Goal: Task Accomplishment & Management: Manage account settings

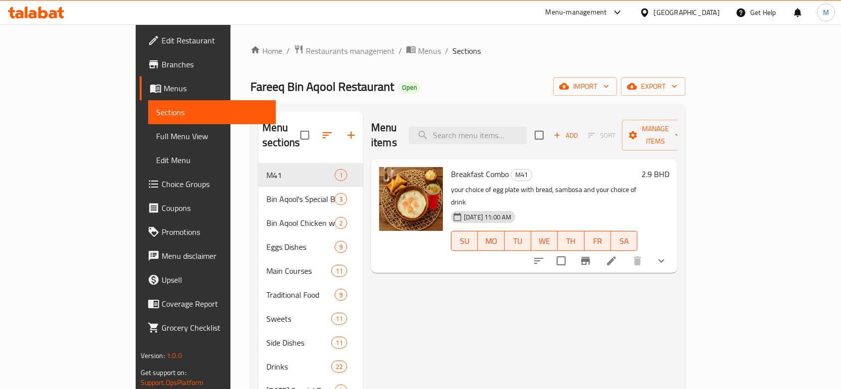
click at [611, 19] on div "Menu-management" at bounding box center [585, 12] width 94 height 24
click at [607, 10] on div "Menu-management" at bounding box center [576, 12] width 61 height 12
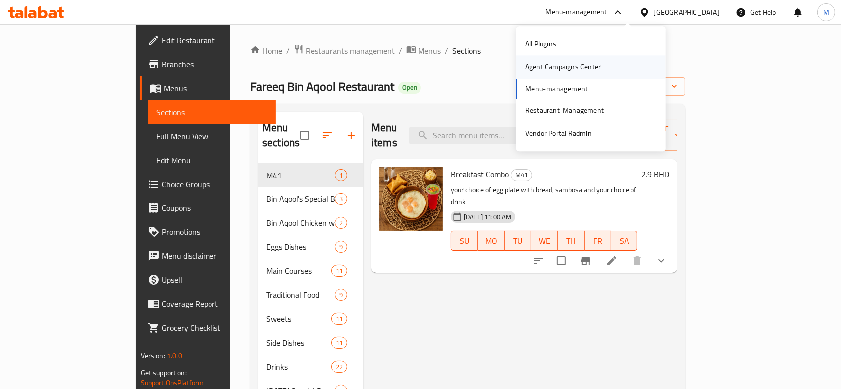
click at [578, 69] on div "Agent Campaigns Center" at bounding box center [562, 67] width 75 height 11
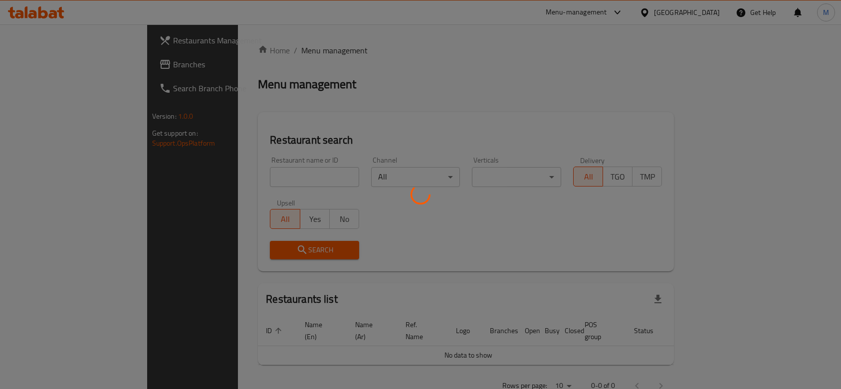
drag, startPoint x: 0, startPoint y: 0, endPoint x: 250, endPoint y: 174, distance: 304.7
click at [251, 173] on div at bounding box center [420, 194] width 841 height 389
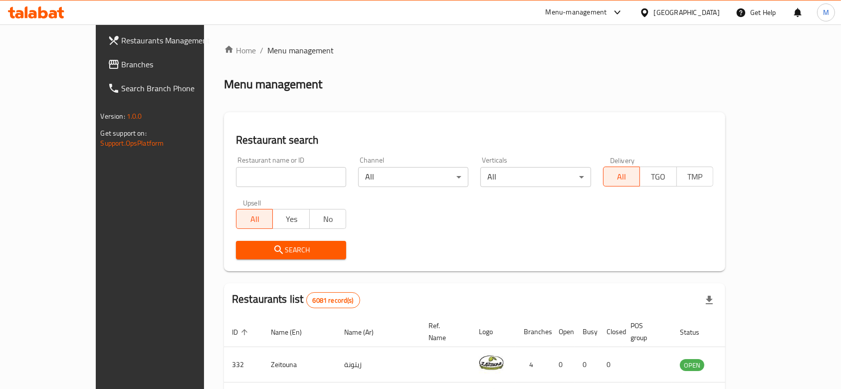
click at [248, 175] on input "search" at bounding box center [291, 177] width 110 height 20
click button "Search" at bounding box center [291, 250] width 110 height 18
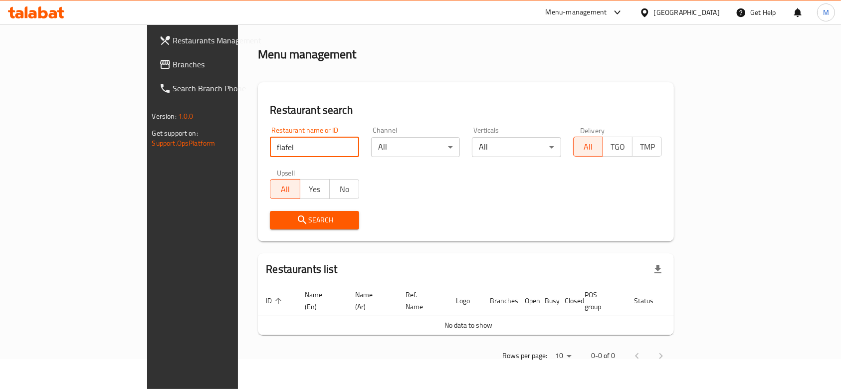
scroll to position [18, 0]
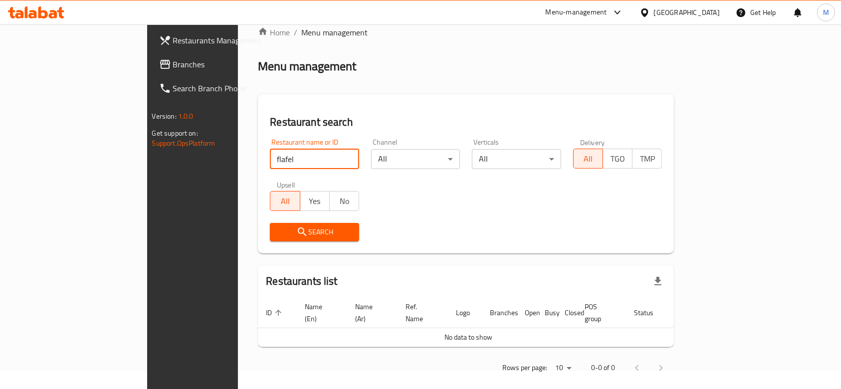
click at [270, 150] on input "flafel" at bounding box center [314, 159] width 89 height 20
click at [270, 154] on input "flafel" at bounding box center [314, 159] width 89 height 20
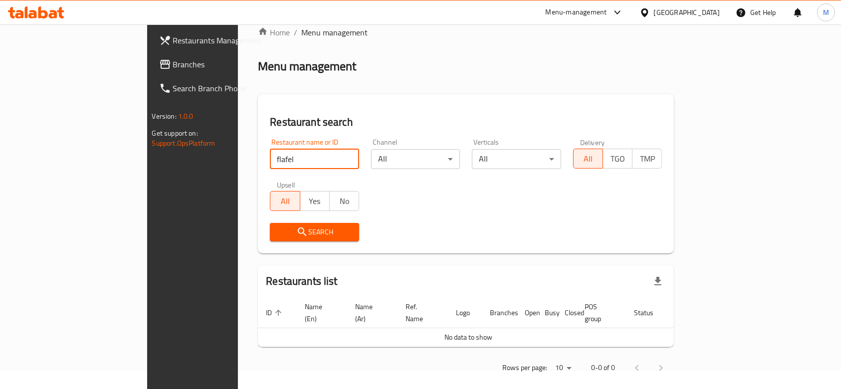
click at [270, 154] on input "flafel" at bounding box center [314, 159] width 89 height 20
type input "falafel fac"
click button "Search" at bounding box center [314, 232] width 89 height 18
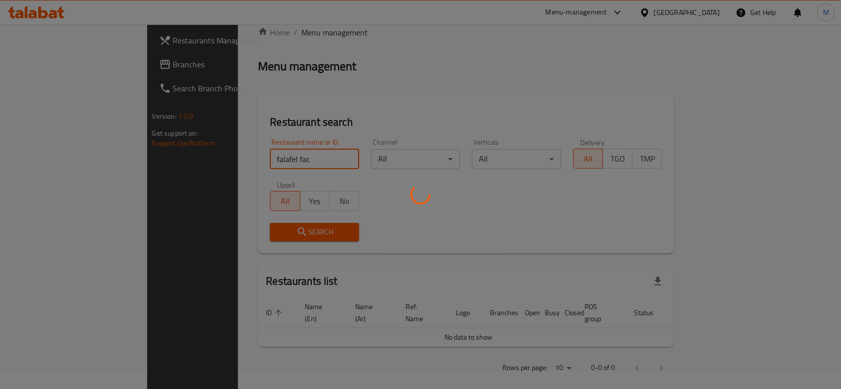
scroll to position [70, 0]
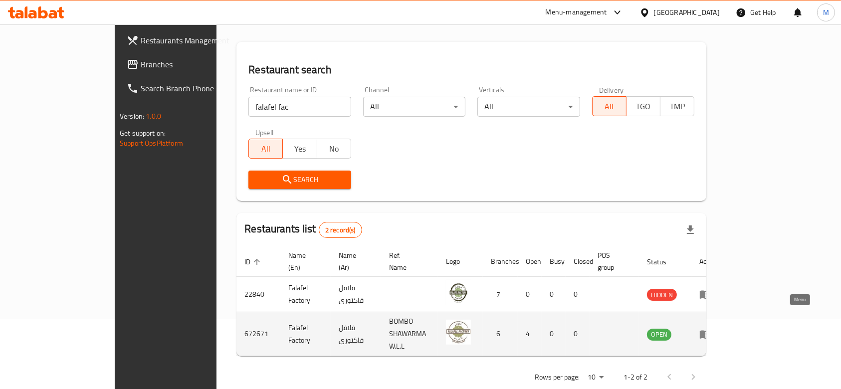
click at [711, 330] on icon "enhanced table" at bounding box center [705, 334] width 11 height 8
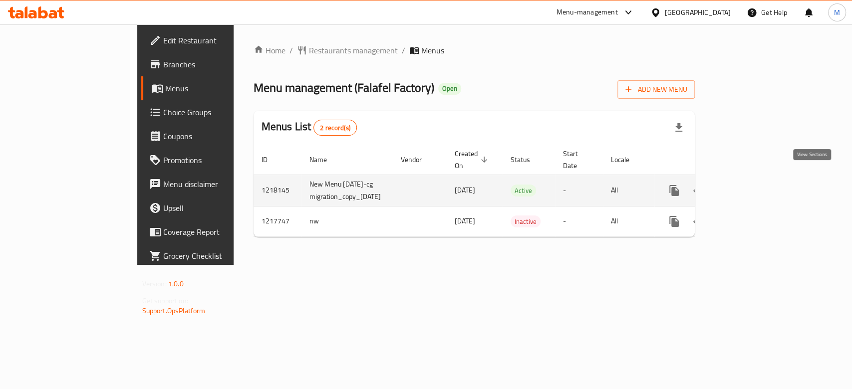
click at [752, 185] on icon "enhanced table" at bounding box center [746, 191] width 12 height 12
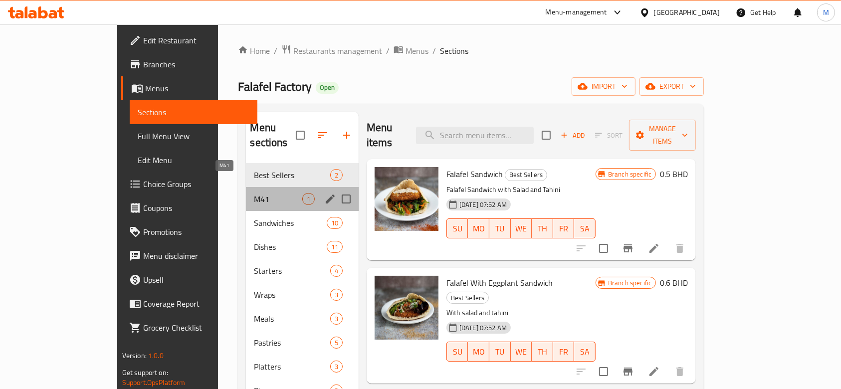
click at [254, 193] on span "M41" at bounding box center [278, 199] width 48 height 12
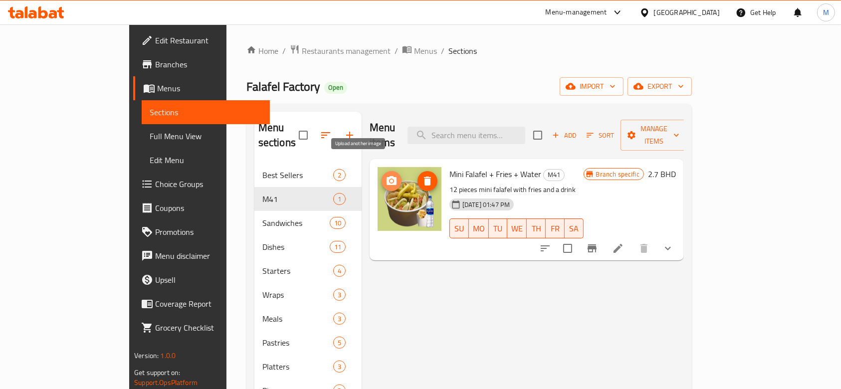
click at [387, 176] on icon "upload picture" at bounding box center [392, 180] width 10 height 9
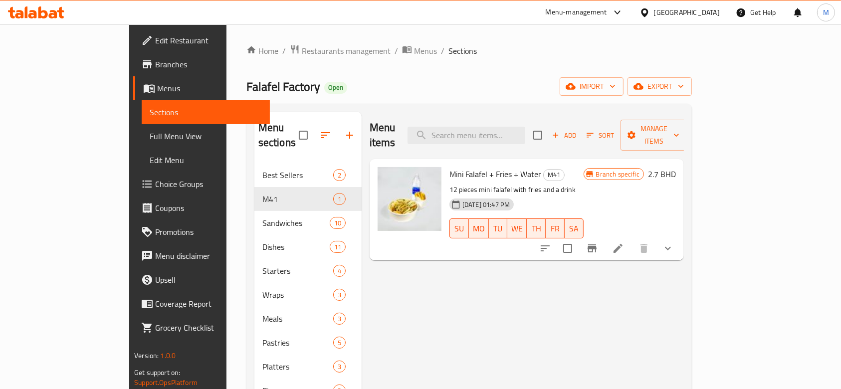
click at [383, 72] on div "Home / Restaurants management / Menus / Sections Falafel Factory Open import ex…" at bounding box center [468, 276] width 445 height 464
click at [302, 52] on span "Restaurants management" at bounding box center [346, 51] width 89 height 12
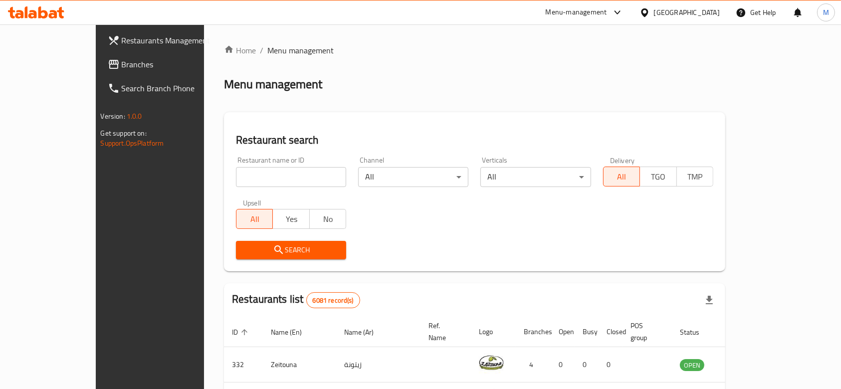
click at [244, 176] on div "Home / Menu management Menu management Restaurant search Restaurant name or ID …" at bounding box center [474, 355] width 501 height 622
click at [237, 176] on input "search" at bounding box center [291, 177] width 110 height 20
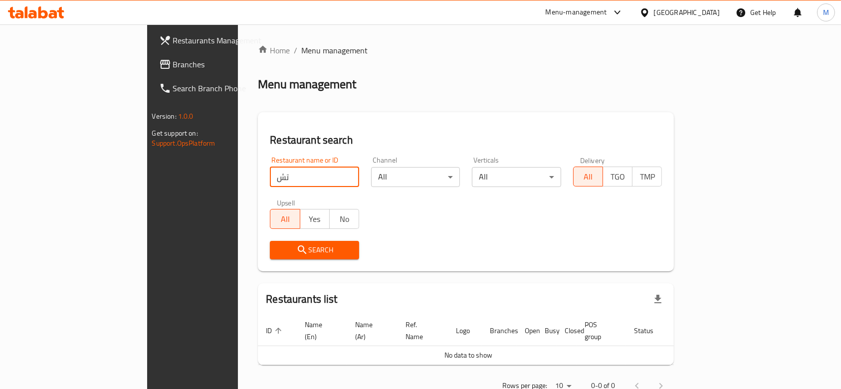
type input "ت"
type input "jami"
click button "Search" at bounding box center [314, 250] width 89 height 18
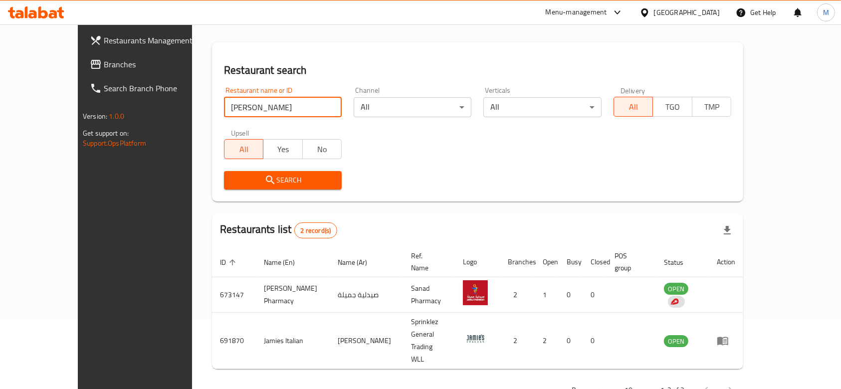
scroll to position [70, 0]
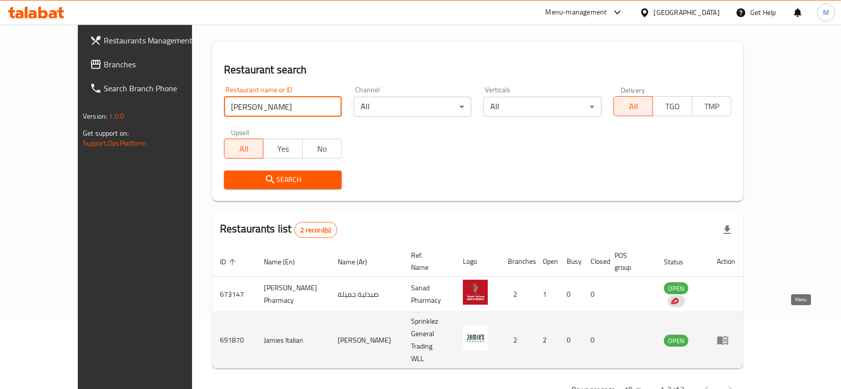
click at [729, 334] on icon "enhanced table" at bounding box center [723, 340] width 12 height 12
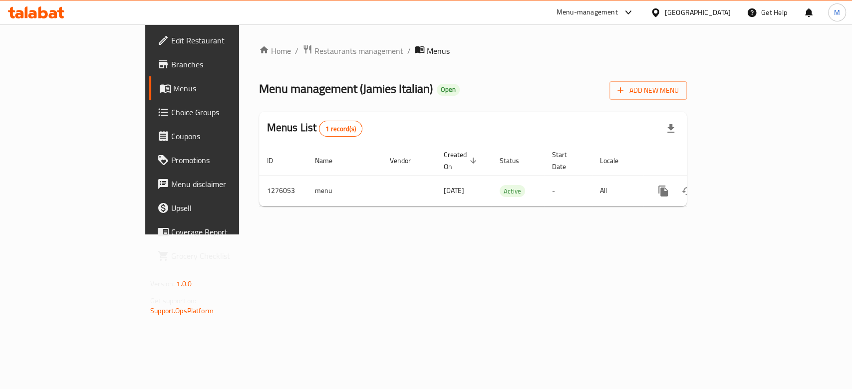
click at [171, 62] on span "Branches" at bounding box center [225, 64] width 108 height 12
